Goal: Task Accomplishment & Management: Manage account settings

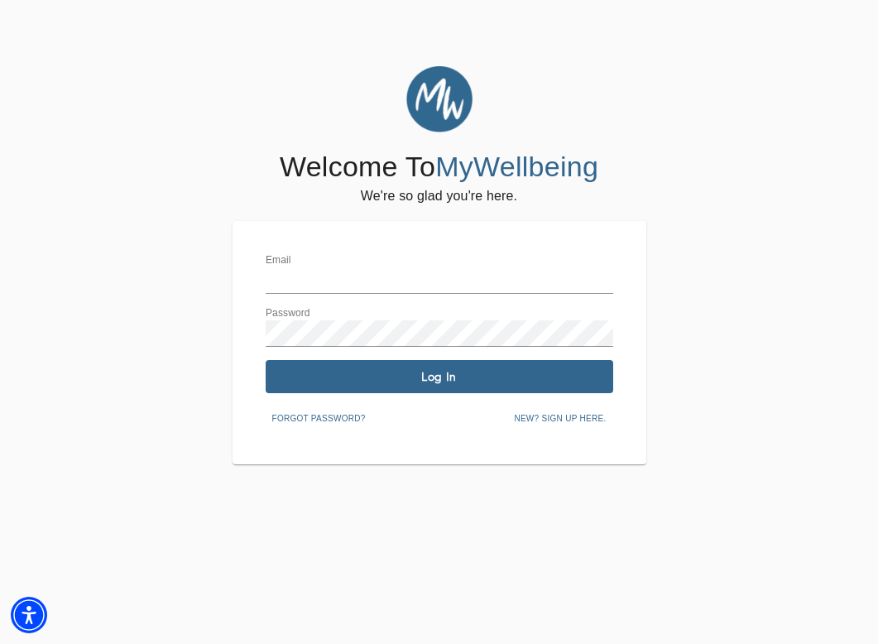
type input "[PERSON_NAME][EMAIL_ADDRESS][DOMAIN_NAME]"
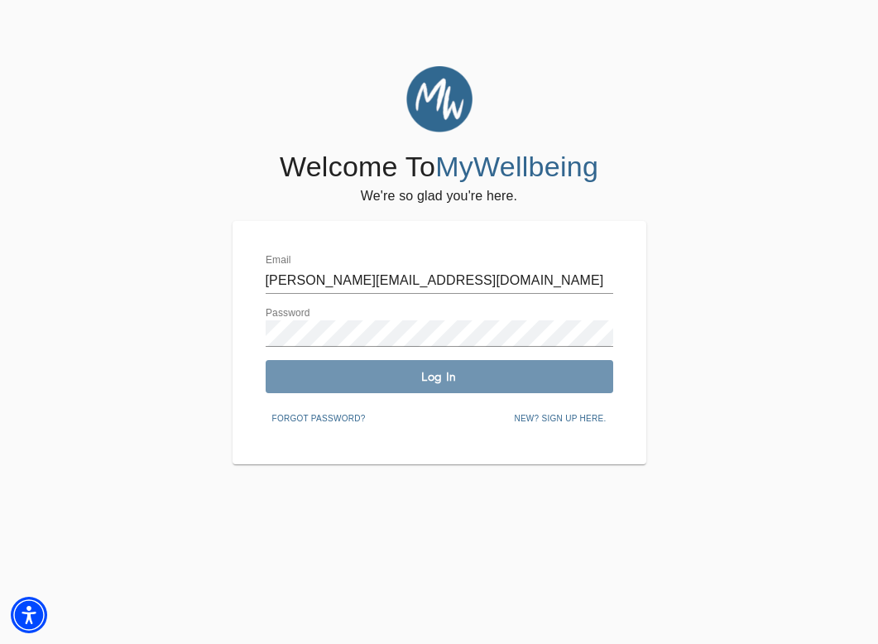
click at [498, 382] on span "Log In" at bounding box center [439, 377] width 334 height 16
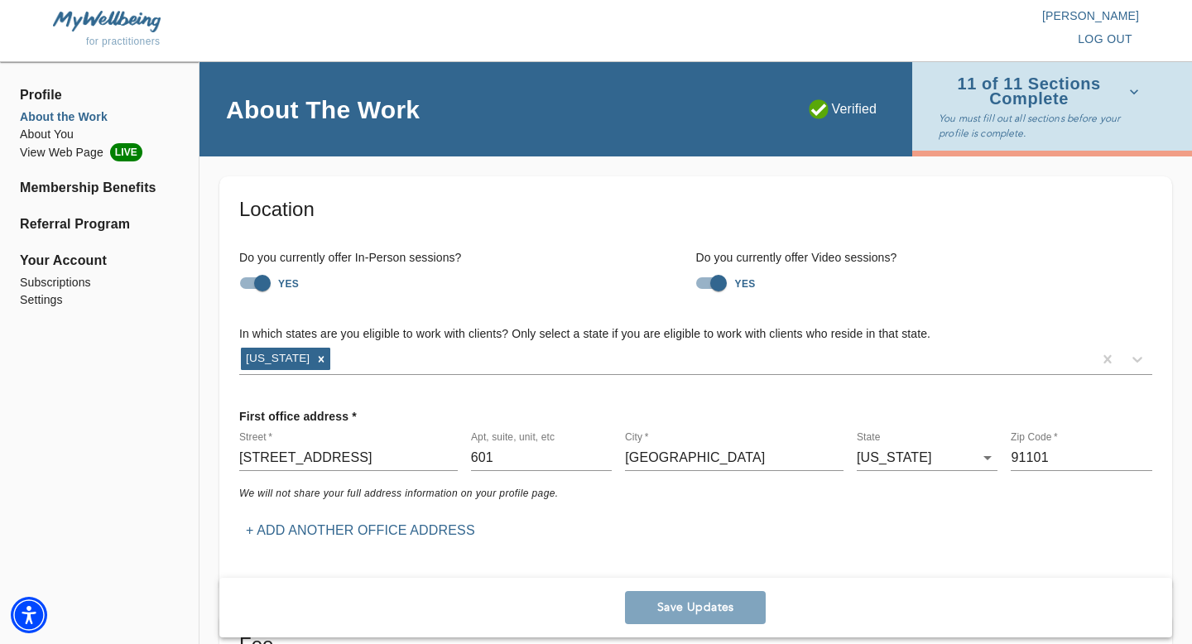
click at [878, 17] on p "[PERSON_NAME]" at bounding box center [867, 15] width 543 height 17
click at [40, 94] on span "Profile" at bounding box center [99, 95] width 159 height 20
click at [45, 154] on li "View Web Page LIVE" at bounding box center [99, 152] width 159 height 18
click at [57, 279] on li "Subscriptions" at bounding box center [99, 282] width 159 height 17
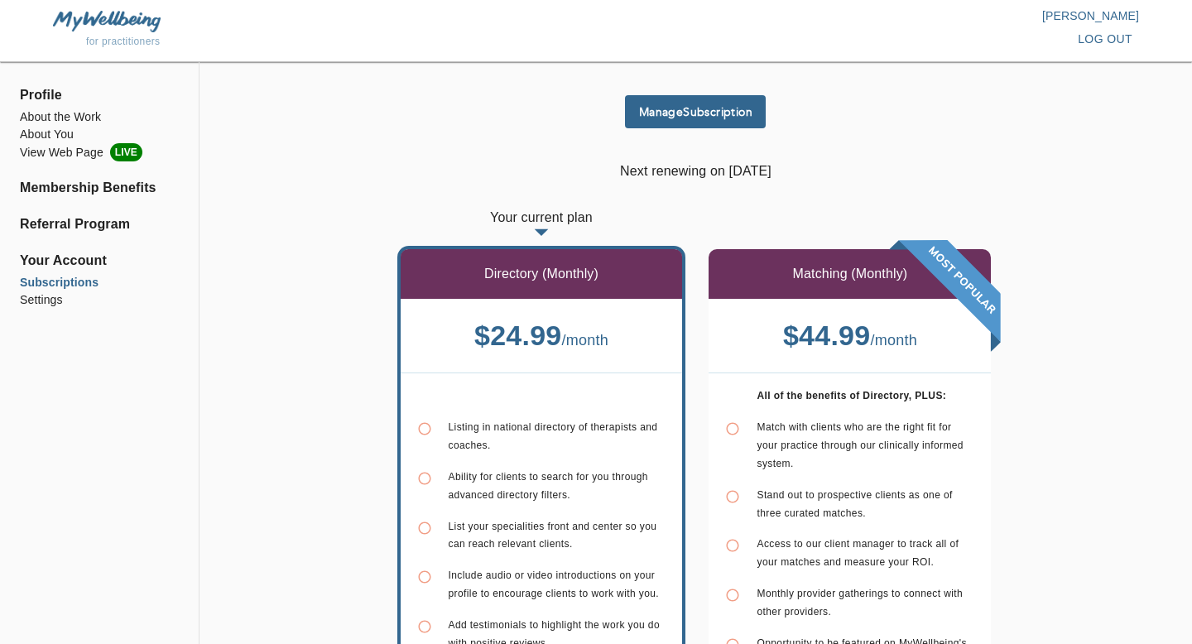
click at [667, 120] on button "Manage Subscription" at bounding box center [695, 111] width 141 height 33
